Goal: Navigation & Orientation: Find specific page/section

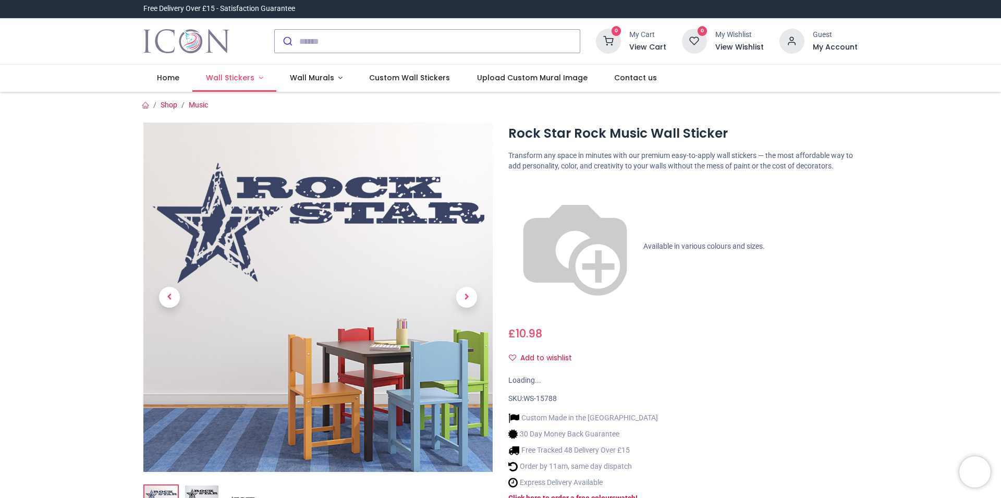
click at [240, 76] on span "Wall Stickers" at bounding box center [230, 77] width 48 height 10
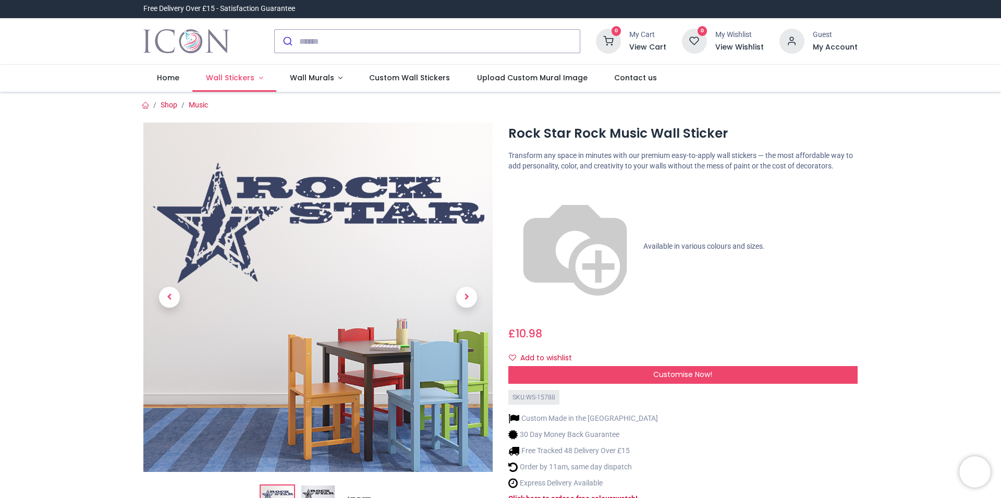
click at [252, 78] on link "Wall Stickers" at bounding box center [234, 78] width 84 height 27
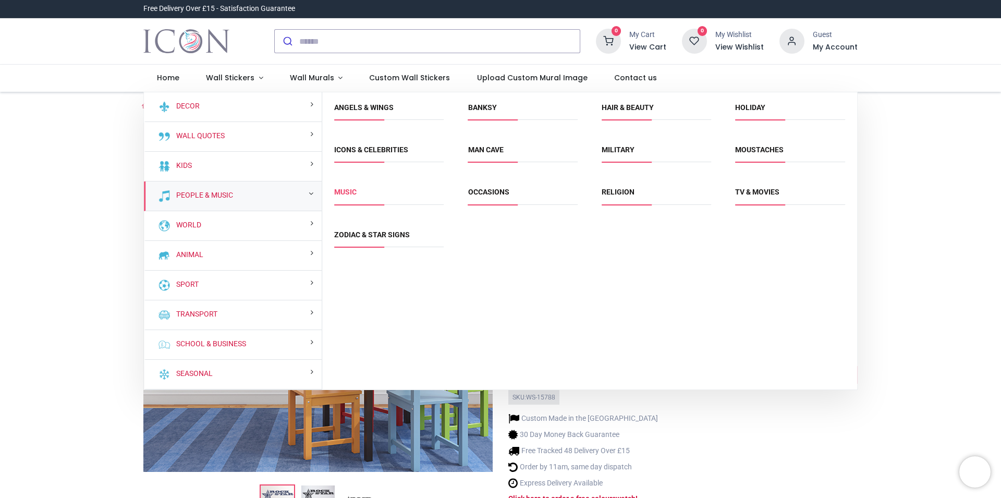
click at [342, 196] on link "Music" at bounding box center [345, 192] width 22 height 8
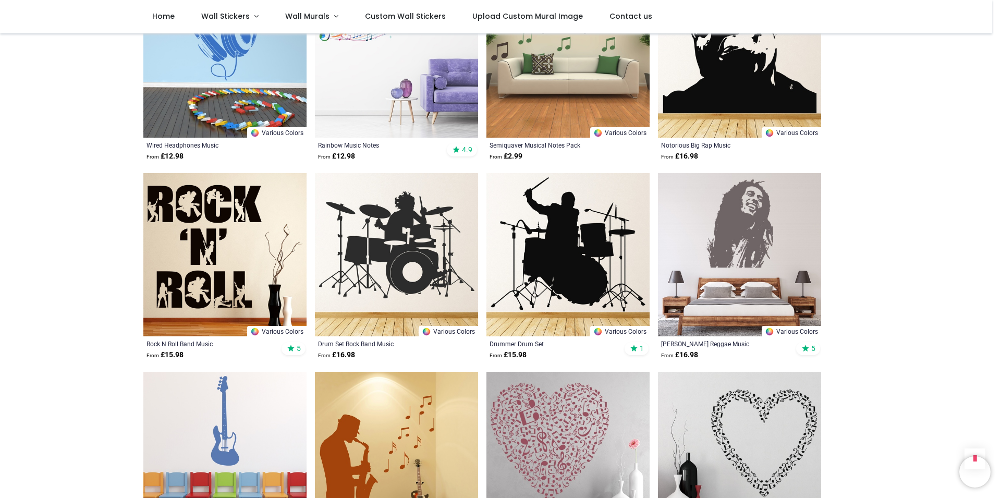
scroll to position [476, 0]
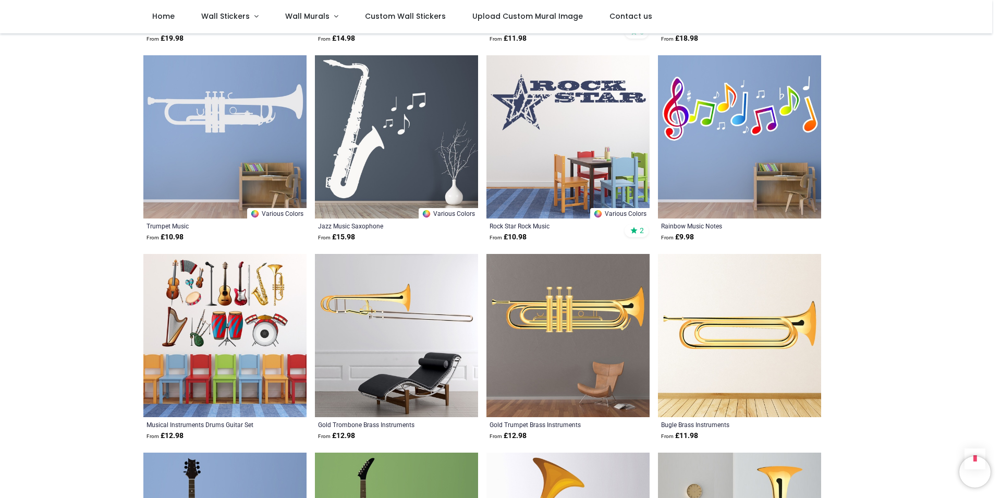
scroll to position [2081, 0]
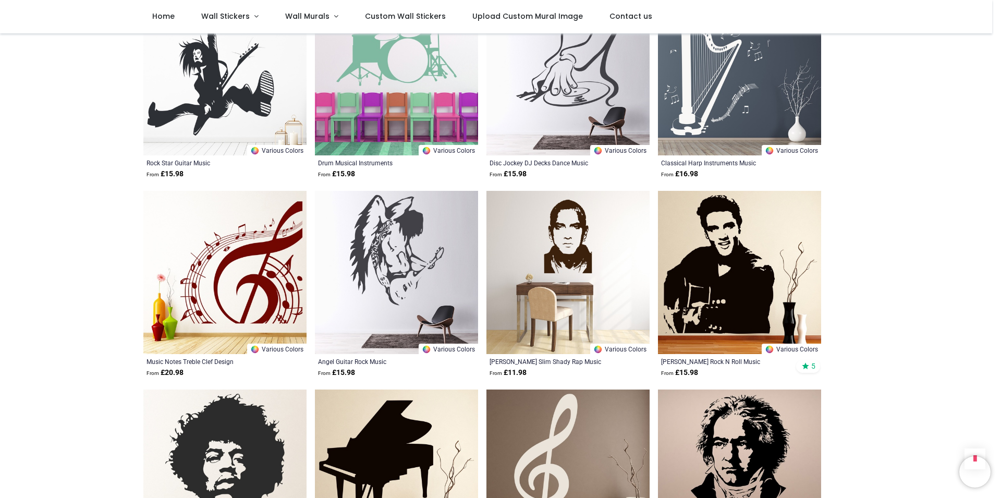
scroll to position [3448, 0]
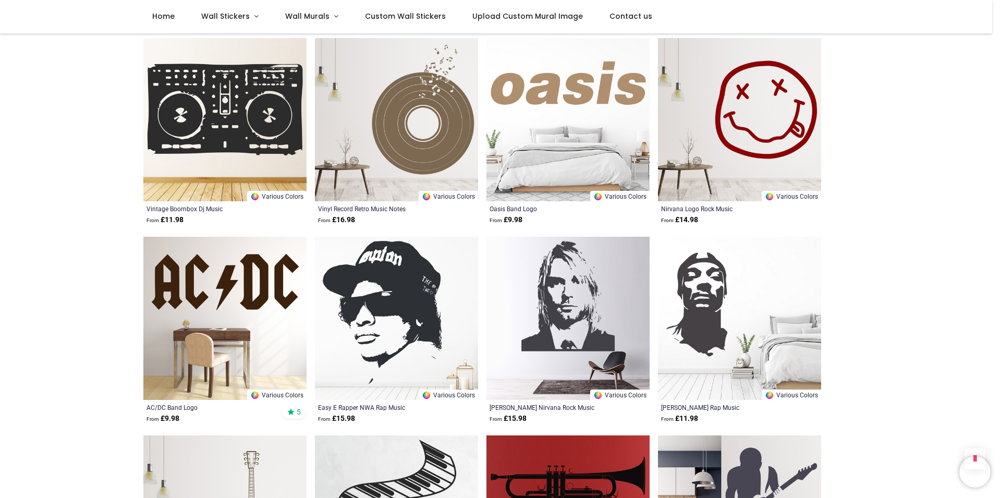
scroll to position [5172, 0]
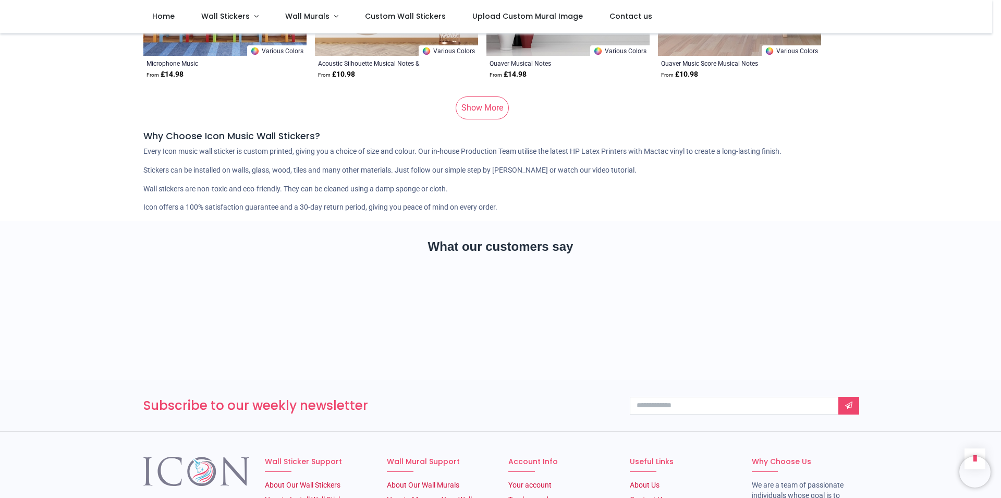
scroll to position [7134, 0]
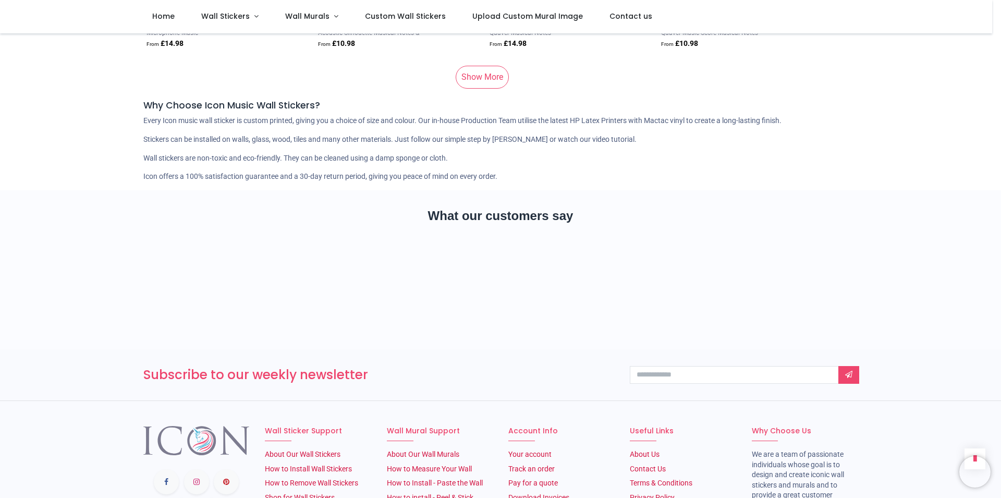
click at [478, 66] on link "Show More" at bounding box center [482, 77] width 53 height 23
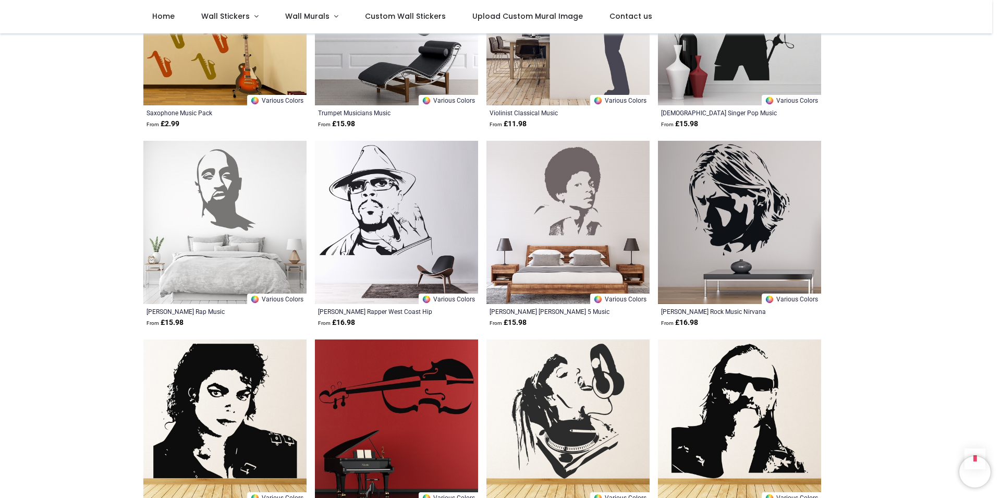
scroll to position [7847, 0]
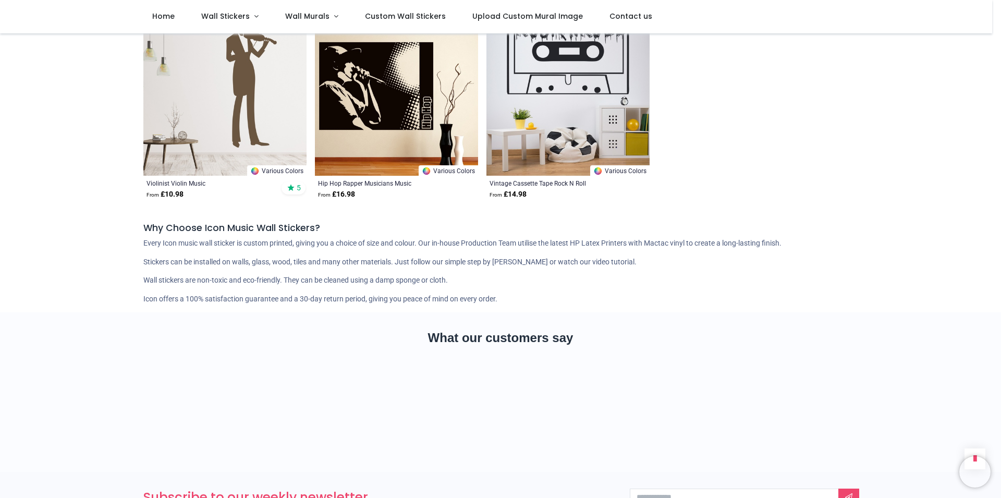
scroll to position [8977, 0]
